Goal: Task Accomplishment & Management: Use online tool/utility

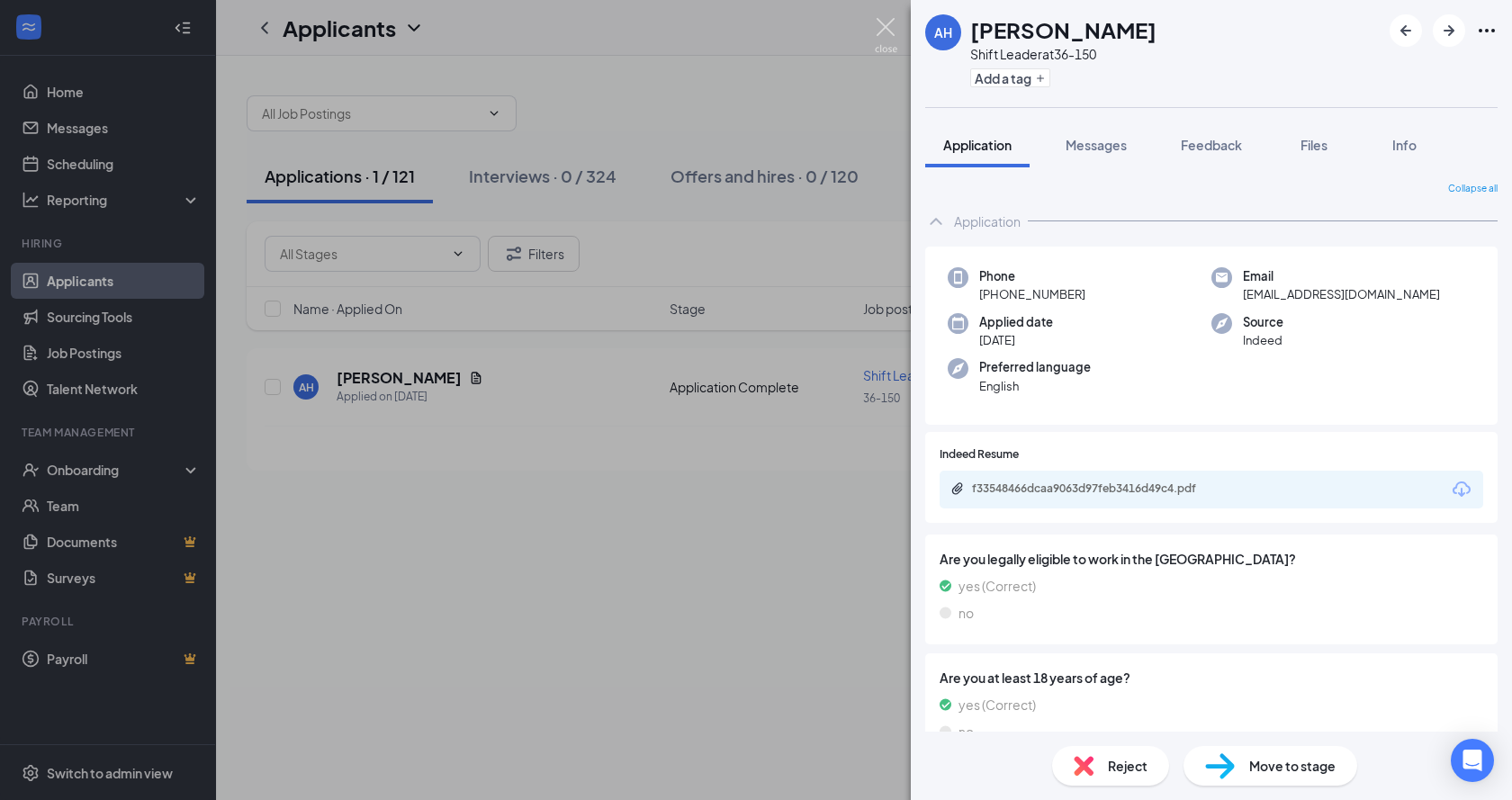
click at [889, 28] on img at bounding box center [886, 36] width 22 height 35
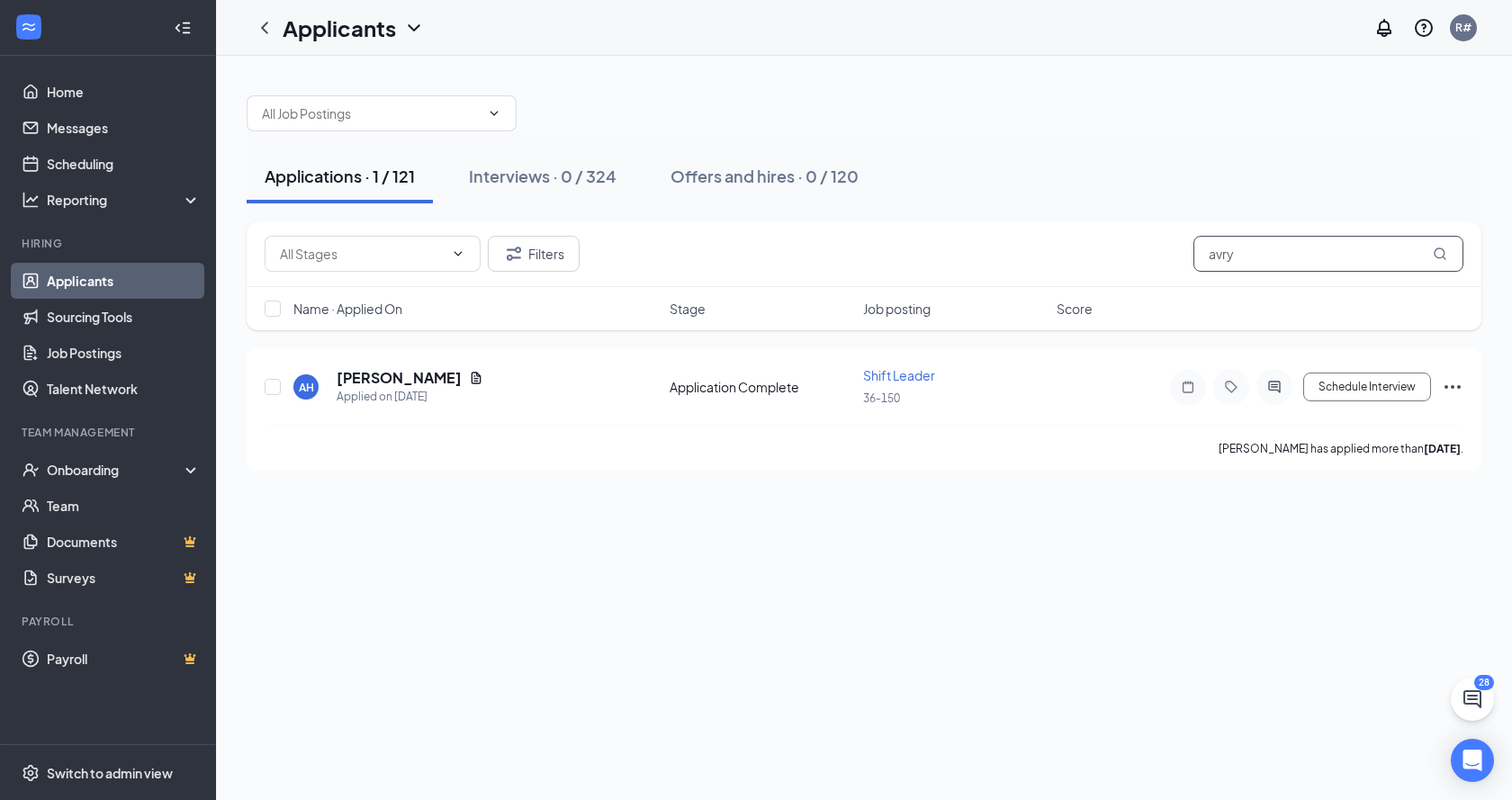
drag, startPoint x: 1253, startPoint y: 251, endPoint x: 1122, endPoint y: 254, distance: 131.0
click at [1127, 260] on div "Filters avry" at bounding box center [864, 253] width 1198 height 36
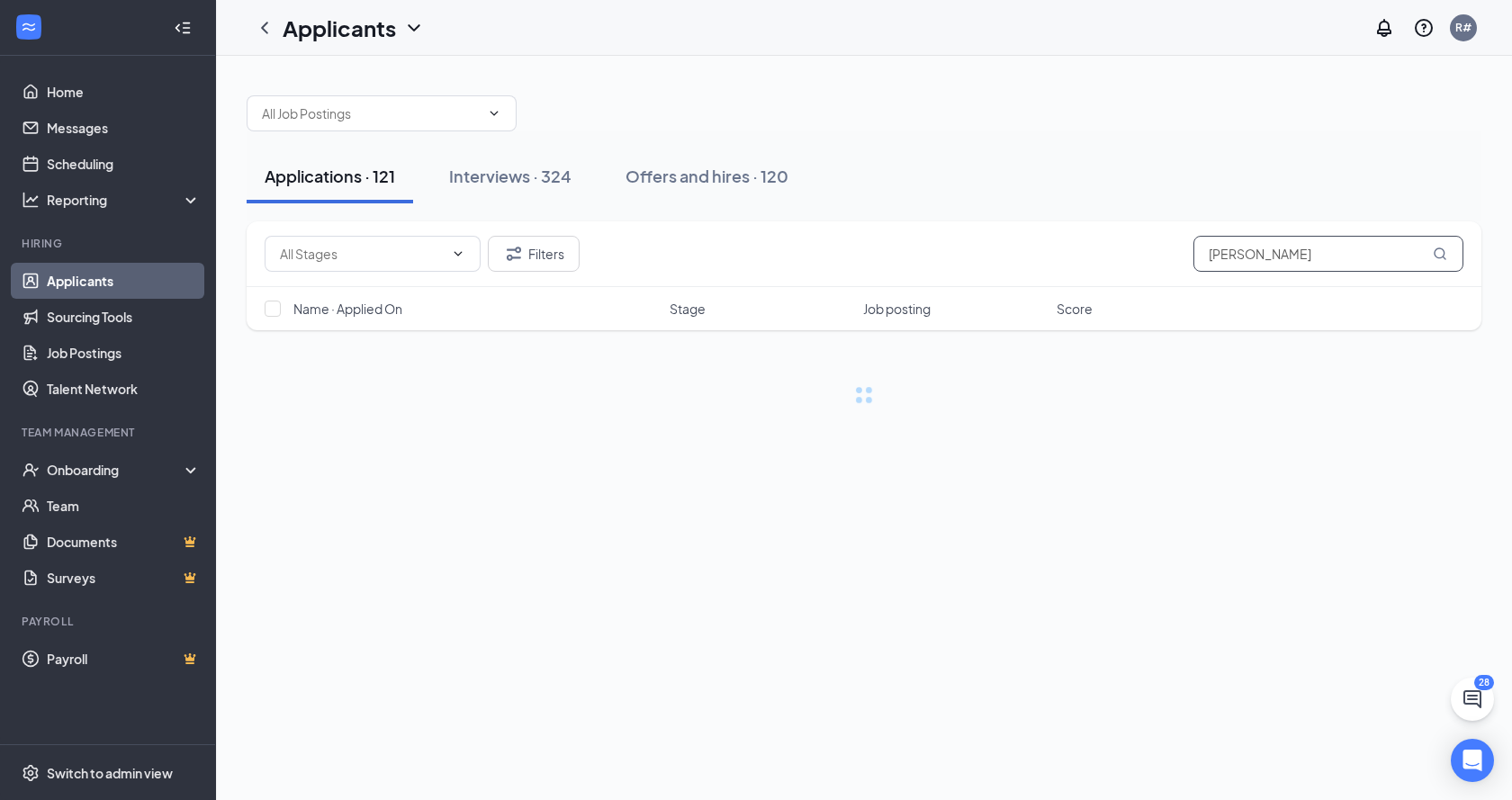
type input "[PERSON_NAME]"
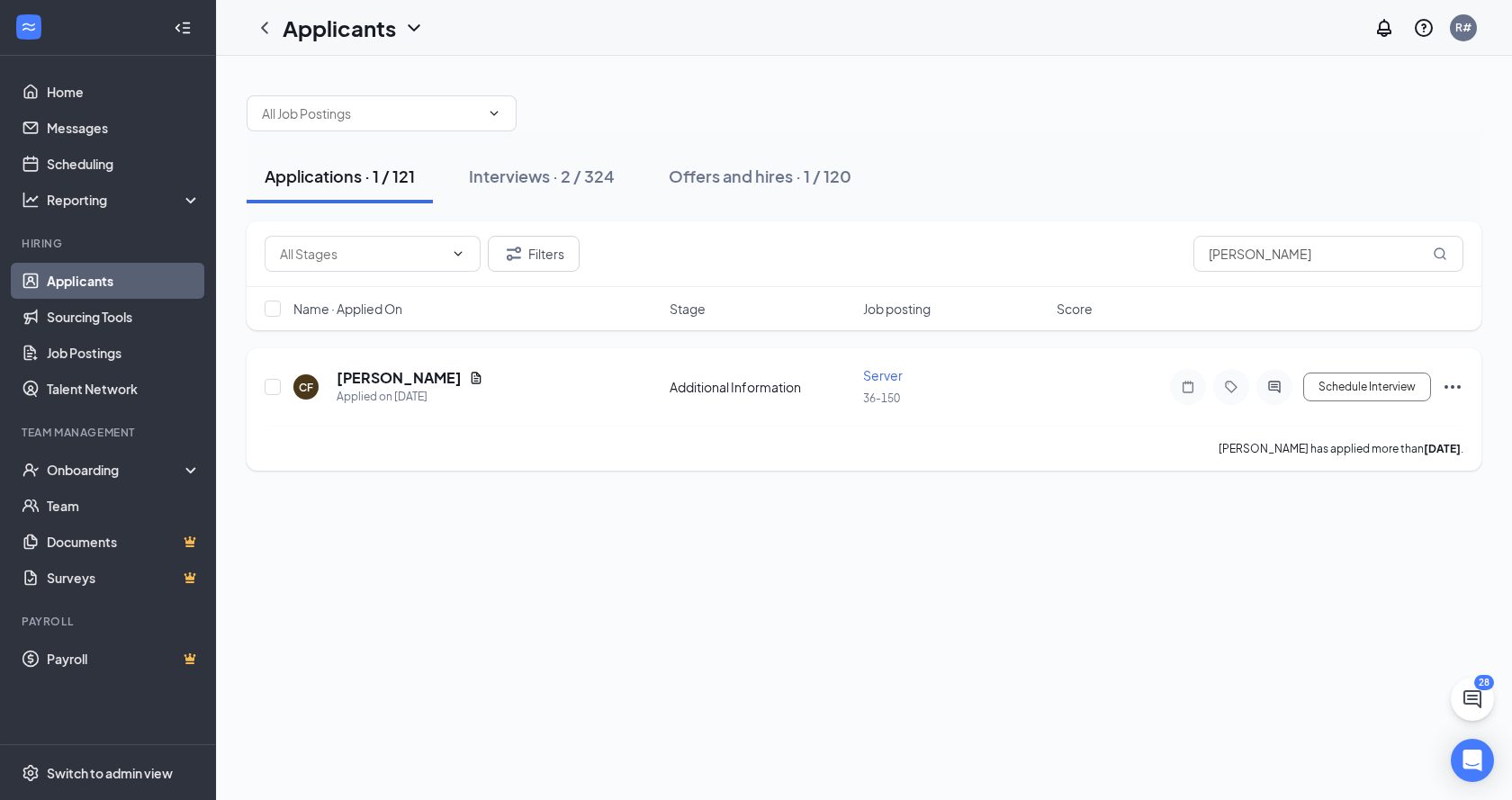
click at [774, 386] on div "Additional Information" at bounding box center [761, 387] width 183 height 18
click at [397, 382] on h5 "[PERSON_NAME]" at bounding box center [399, 378] width 125 height 20
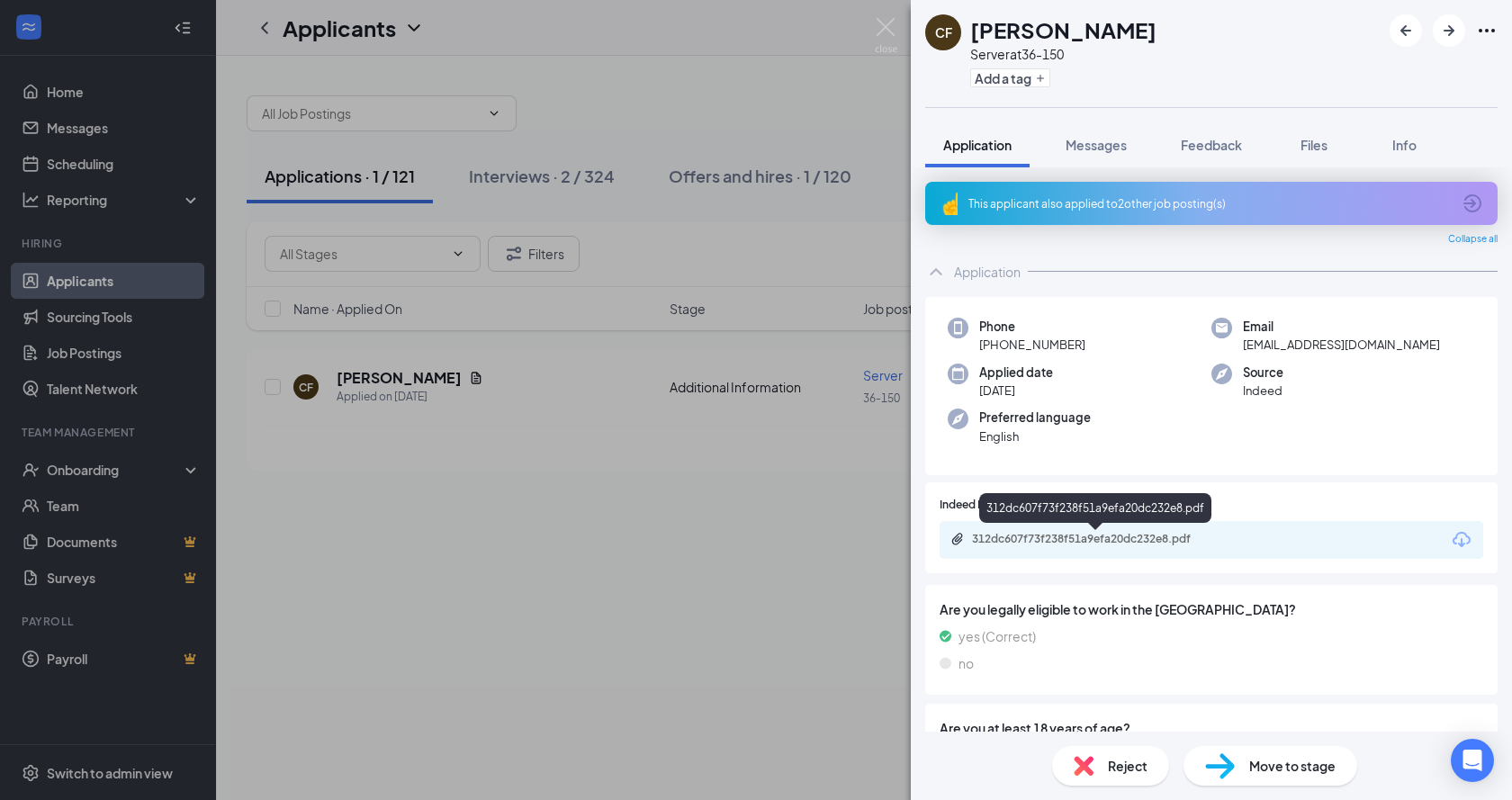
click at [1169, 539] on div "312dc607f73f238f51a9efa20dc232e8.pdf" at bounding box center [1098, 538] width 252 height 14
